Goal: Task Accomplishment & Management: Use online tool/utility

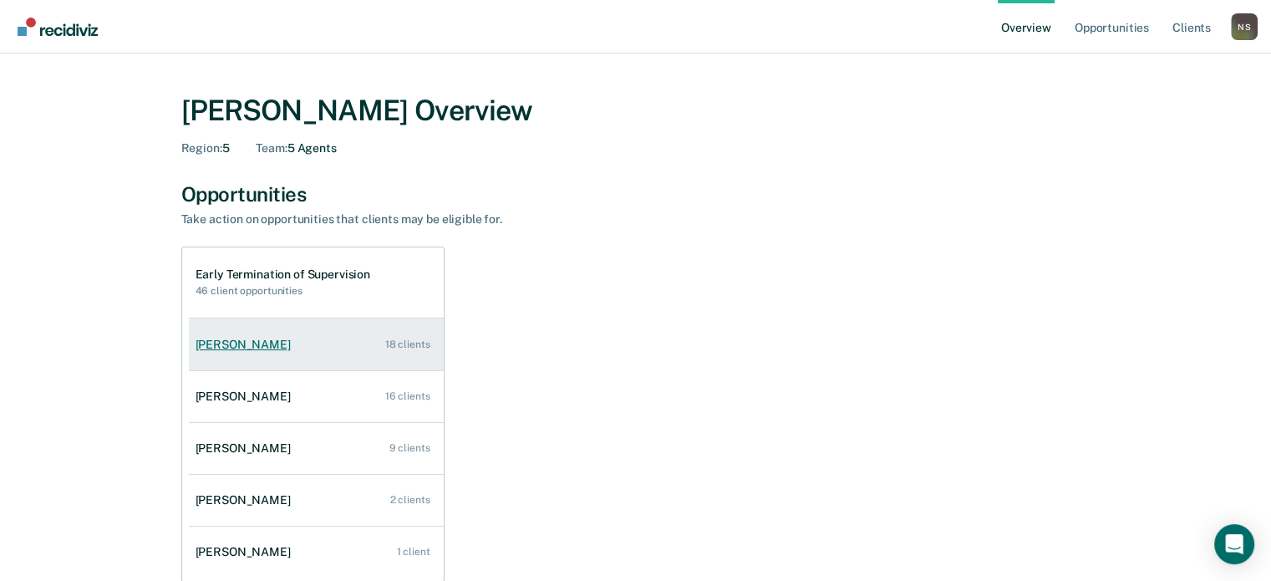
click at [239, 349] on div "[PERSON_NAME]" at bounding box center [247, 345] width 102 height 14
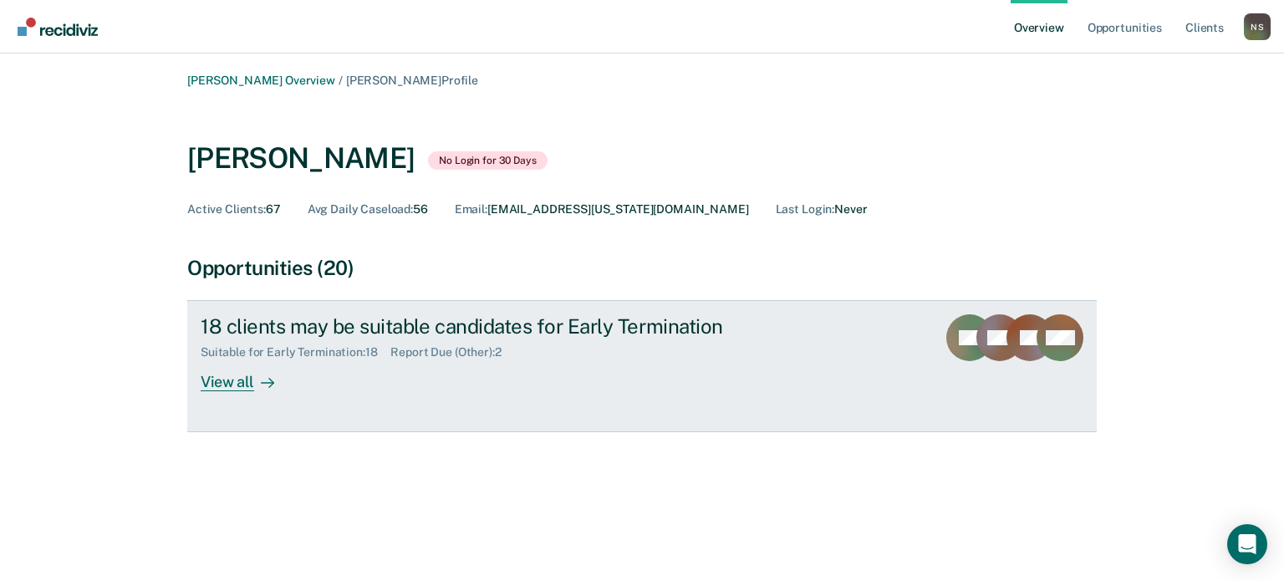
click at [232, 386] on div "View all" at bounding box center [248, 375] width 94 height 33
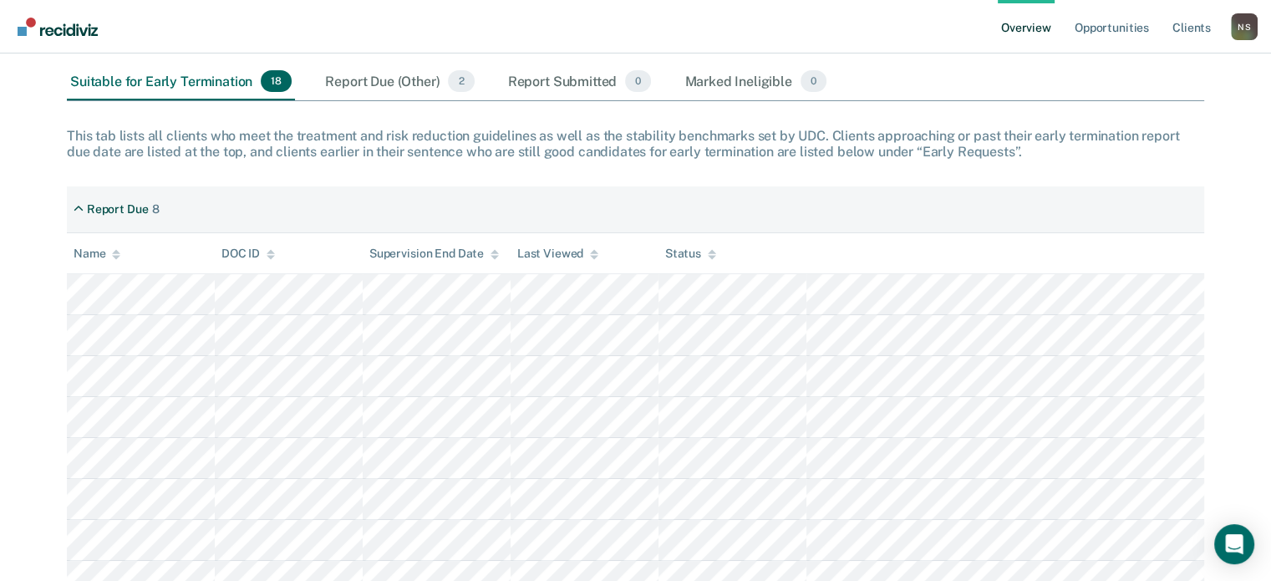
scroll to position [251, 0]
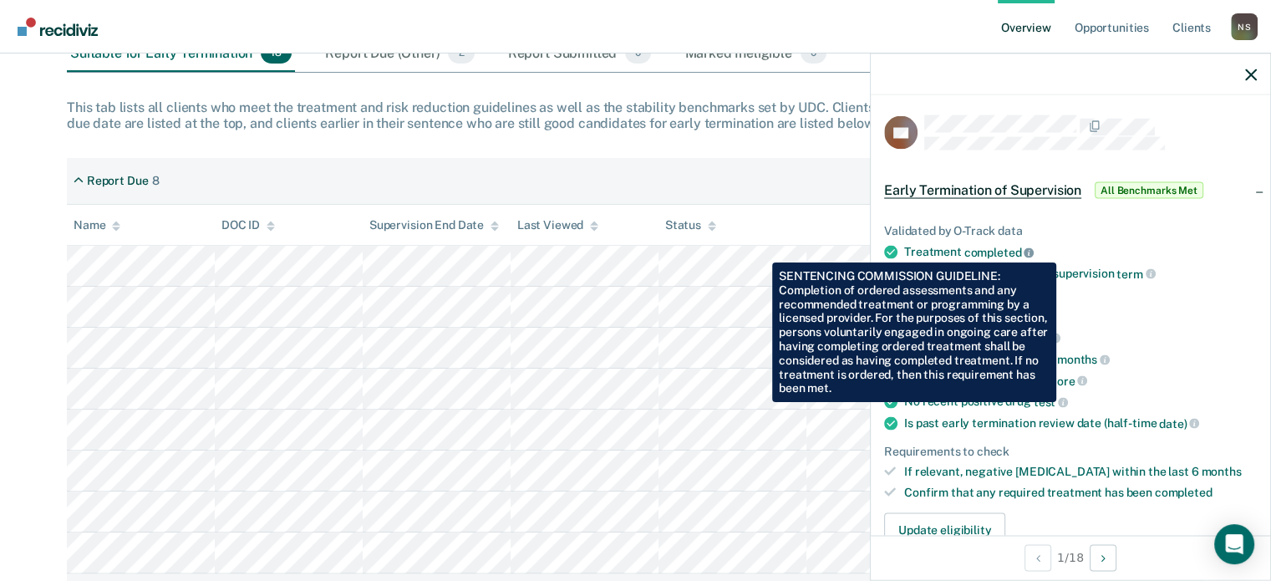
click at [1027, 250] on icon at bounding box center [1029, 252] width 10 height 10
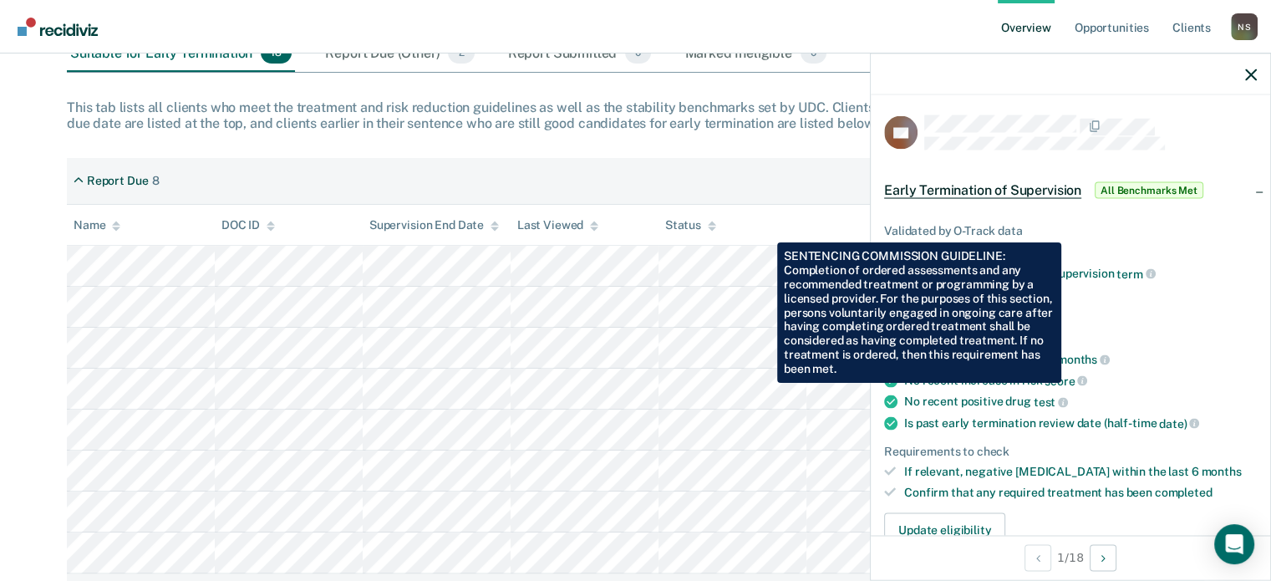
click at [1157, 251] on div "Treatment completed" at bounding box center [1080, 252] width 353 height 15
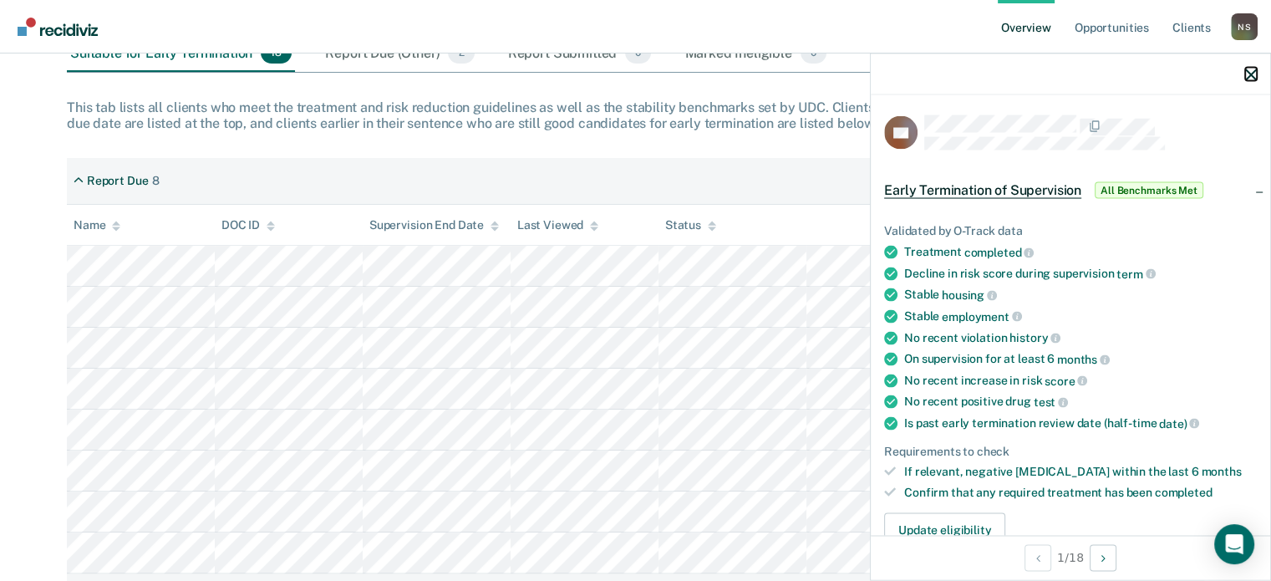
click at [1254, 73] on icon "button" at bounding box center [1251, 75] width 12 height 12
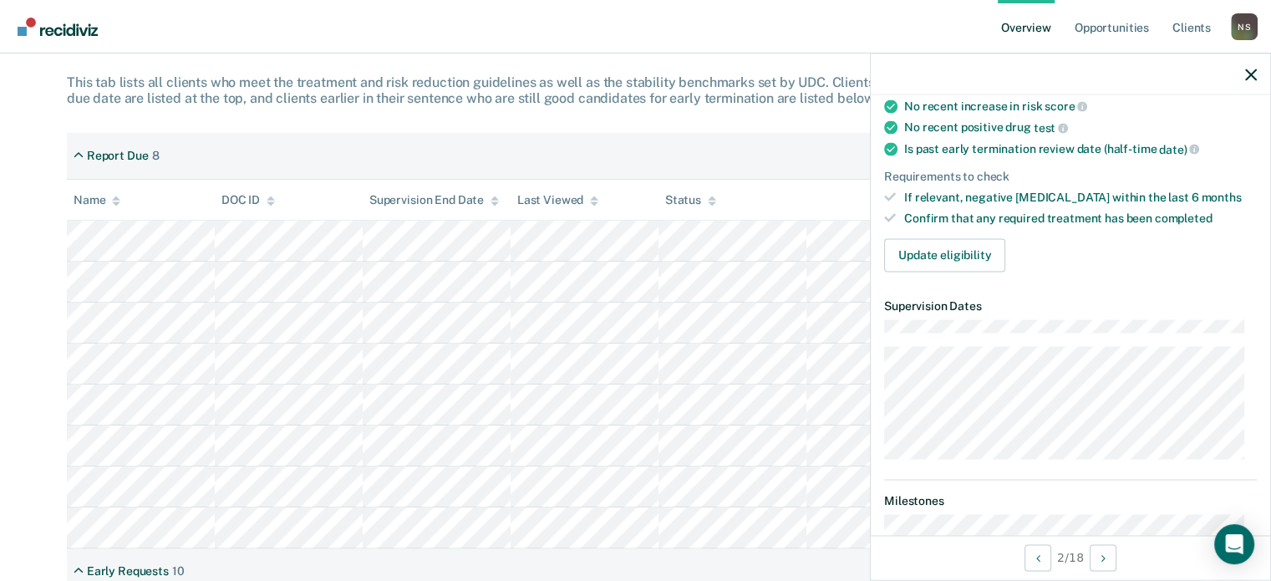
scroll to position [247, 0]
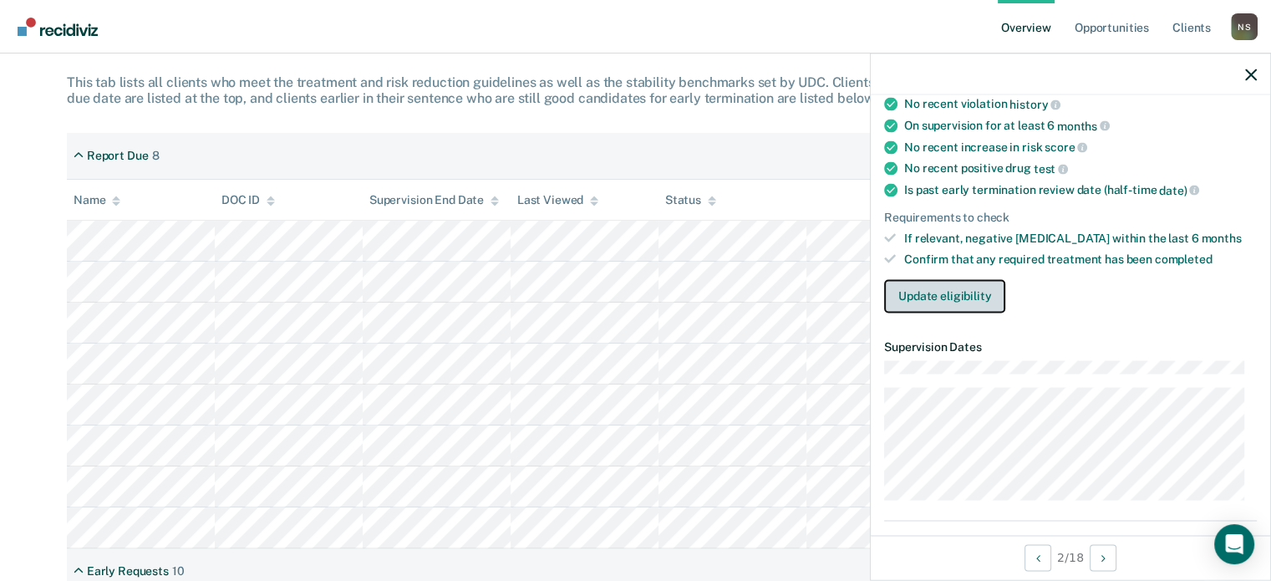
click at [939, 293] on button "Update eligibility" at bounding box center [944, 295] width 121 height 33
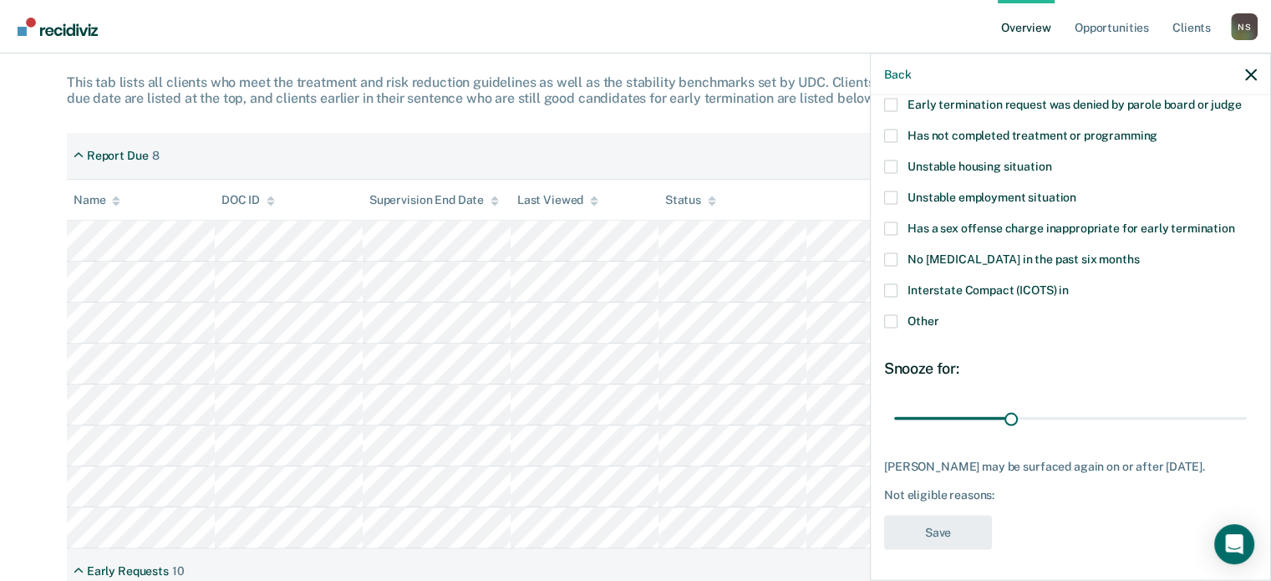
scroll to position [19, 0]
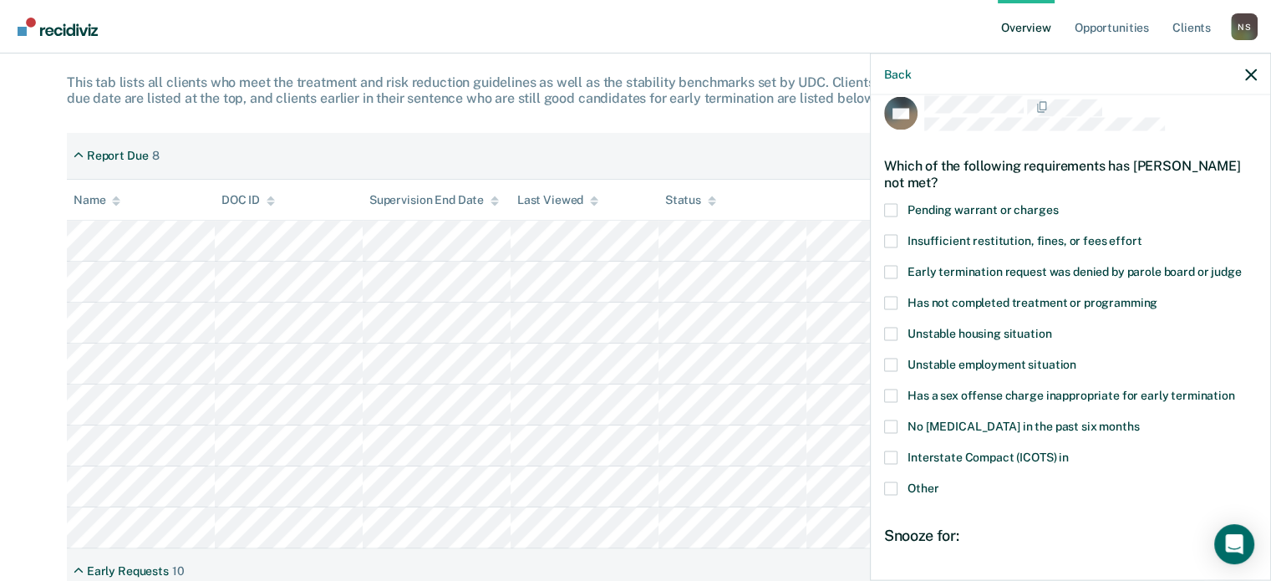
click at [890, 210] on span at bounding box center [890, 209] width 13 height 13
click at [1058, 203] on input "Pending warrant or charges" at bounding box center [1058, 203] width 0 height 0
click at [891, 457] on span at bounding box center [890, 457] width 13 height 13
click at [1069, 451] on input "Interstate Compact (ICOTS) in" at bounding box center [1069, 451] width 0 height 0
click at [893, 203] on span at bounding box center [890, 209] width 13 height 13
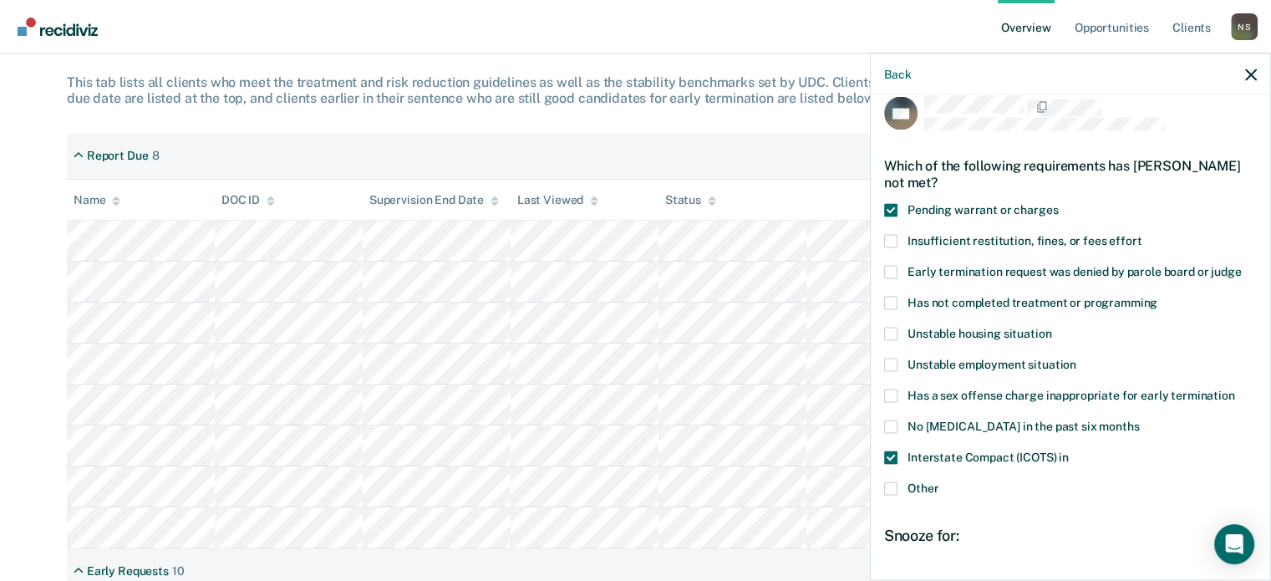
click at [1058, 203] on input "Pending warrant or charges" at bounding box center [1058, 203] width 0 height 0
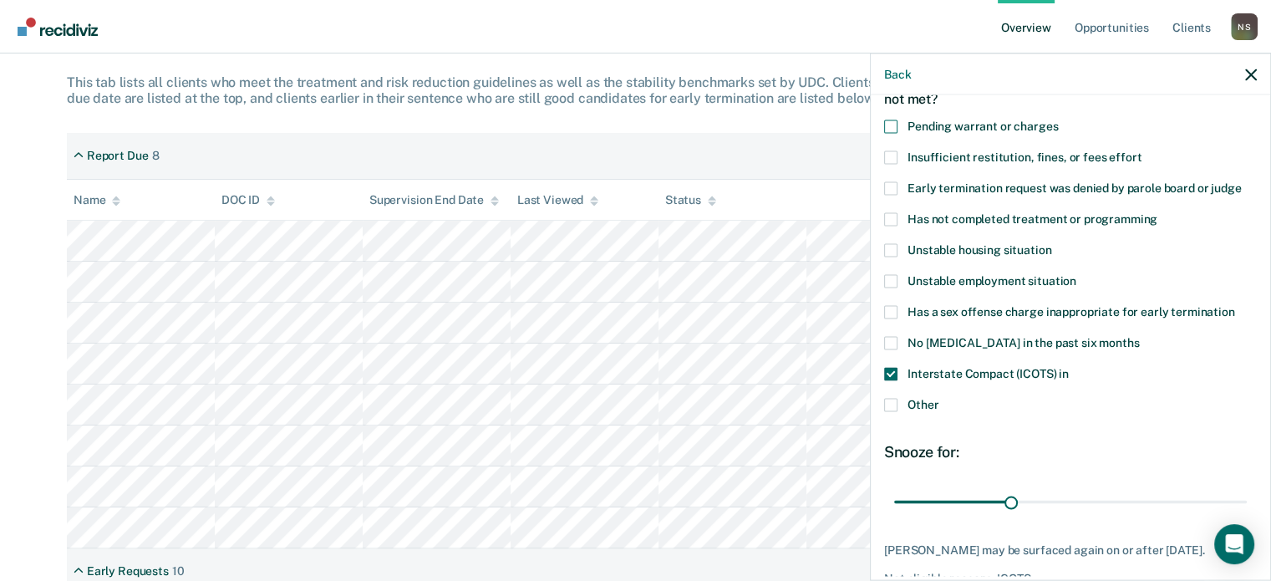
scroll to position [186, 0]
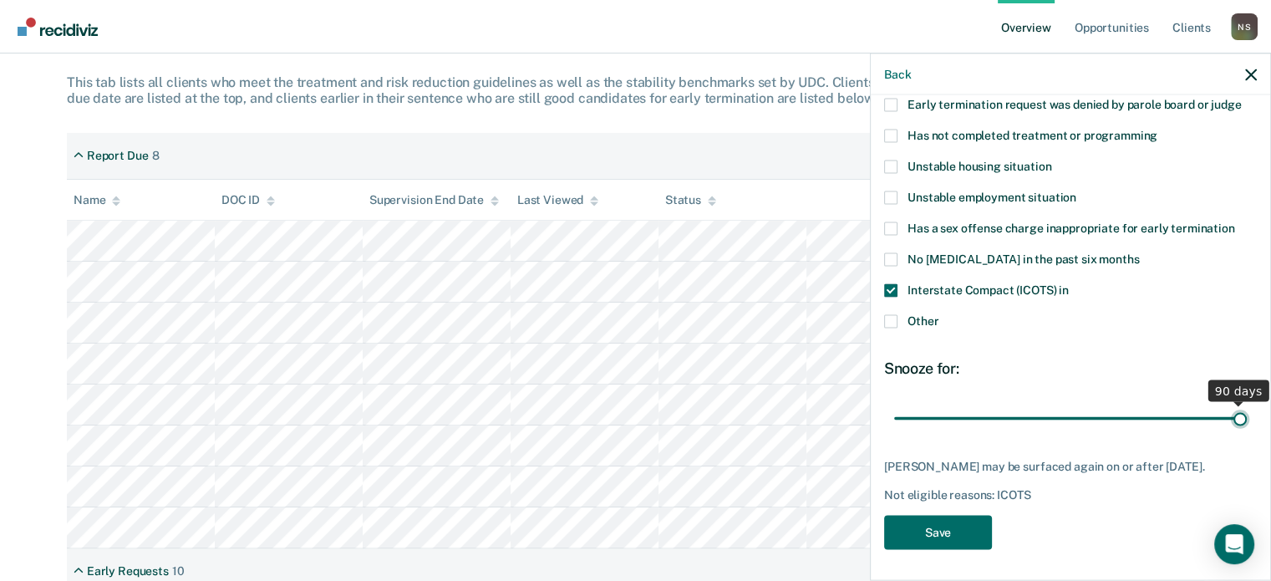
drag, startPoint x: 1006, startPoint y: 415, endPoint x: 1233, endPoint y: 425, distance: 227.6
click at [1233, 425] on input "range" at bounding box center [1070, 418] width 353 height 29
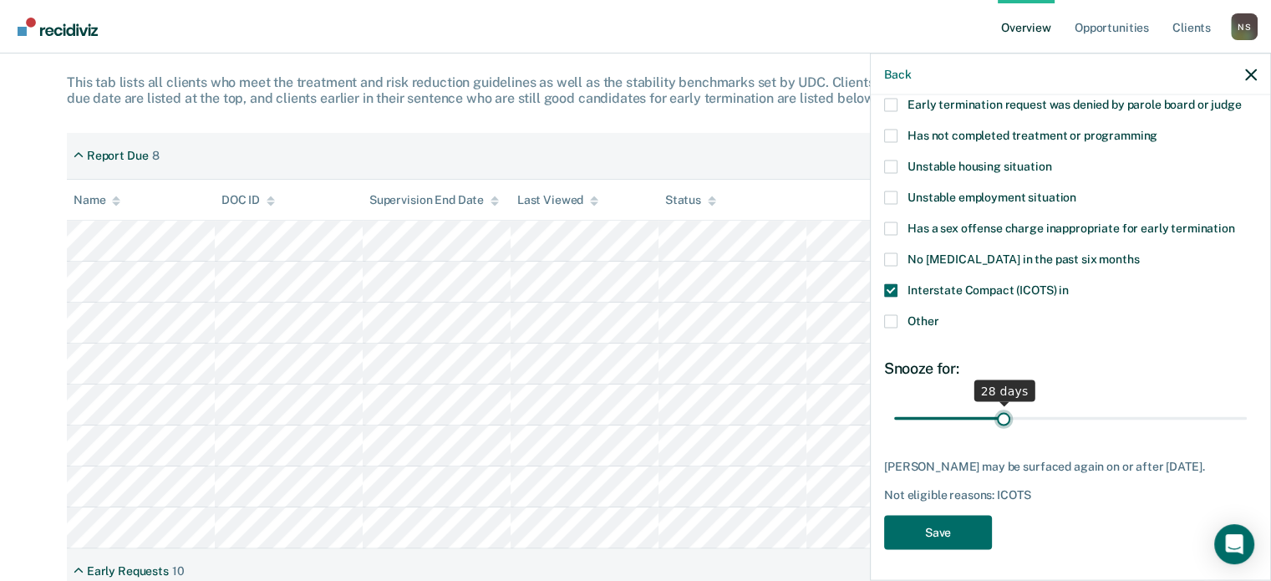
drag, startPoint x: 1222, startPoint y: 415, endPoint x: 1001, endPoint y: 426, distance: 220.9
type input "28"
click at [1001, 426] on input "range" at bounding box center [1070, 418] width 353 height 29
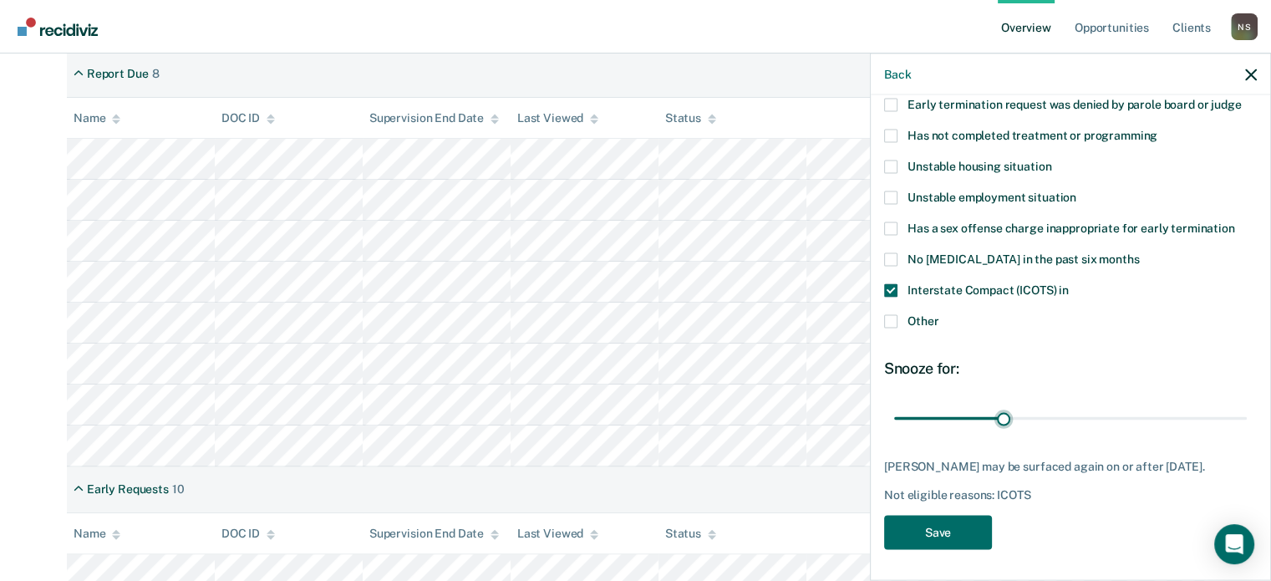
scroll to position [359, 0]
